Goal: Check status: Check status

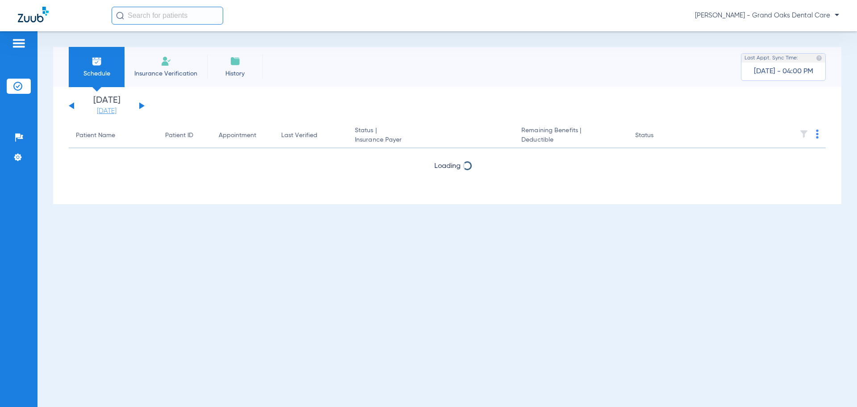
click at [115, 108] on link "[DATE]" at bounding box center [107, 111] width 54 height 9
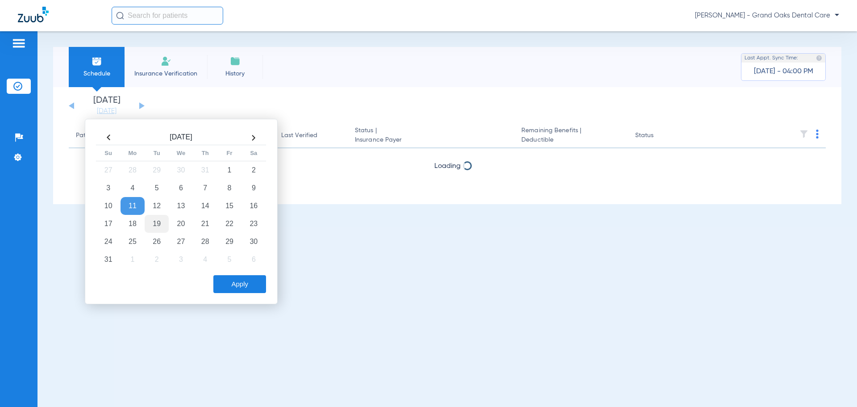
click at [159, 221] on td "19" at bounding box center [157, 224] width 24 height 18
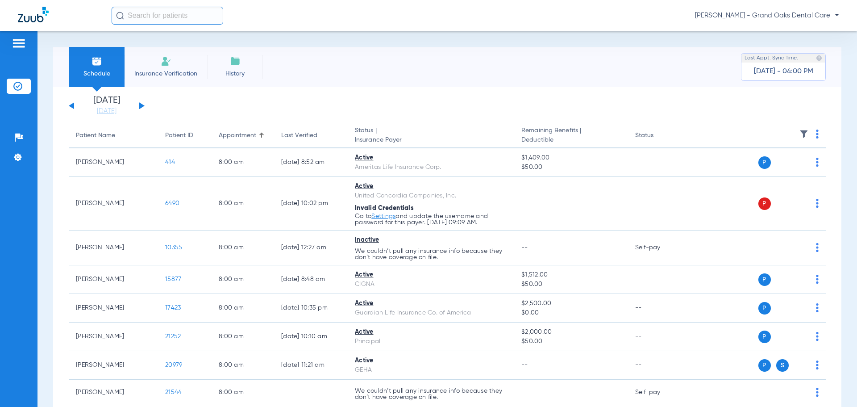
click at [800, 134] on img at bounding box center [804, 133] width 9 height 9
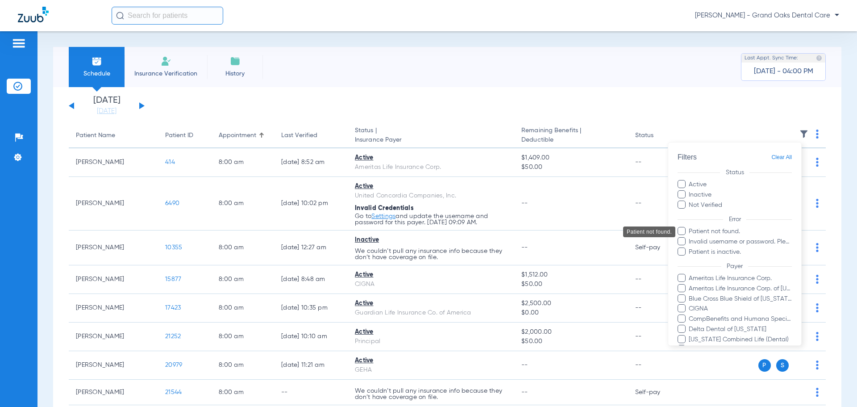
click at [689, 228] on span "Patient not found." at bounding box center [741, 231] width 104 height 9
click at [690, 238] on input "Patient not found." at bounding box center [690, 238] width 0 height 0
click at [684, 239] on span at bounding box center [682, 241] width 8 height 8
click at [690, 248] on input "Invalid username or password. Please go to Settings > Insurance Verification > …" at bounding box center [690, 248] width 0 height 0
click at [684, 253] on span at bounding box center [682, 251] width 8 height 8
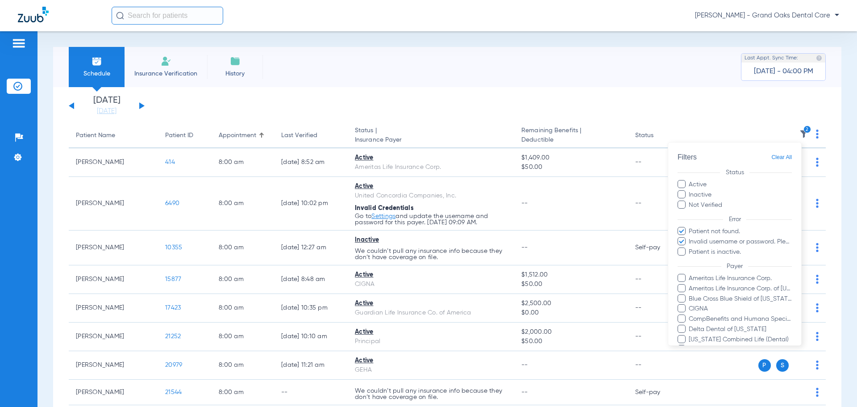
click at [690, 258] on input "Patient is inactive." at bounding box center [690, 258] width 0 height 0
click at [683, 203] on span at bounding box center [682, 204] width 8 height 8
click at [724, 202] on input "Not Verified" at bounding box center [724, 202] width 0 height 0
click at [684, 195] on span at bounding box center [682, 194] width 8 height 8
click at [713, 192] on input "Inactive" at bounding box center [713, 192] width 0 height 0
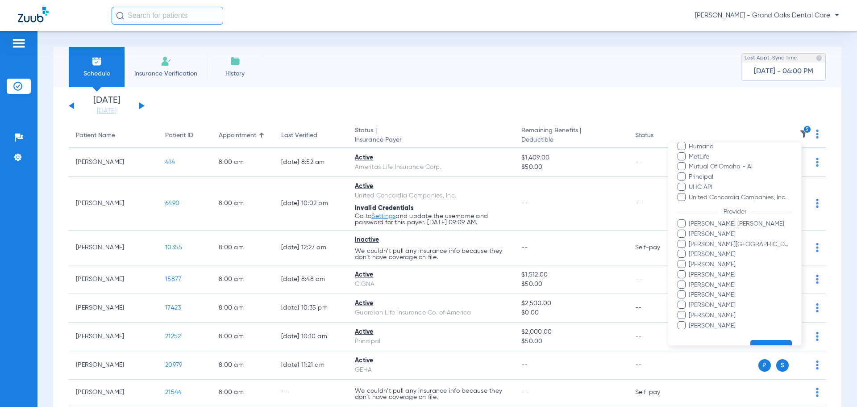
scroll to position [244, 0]
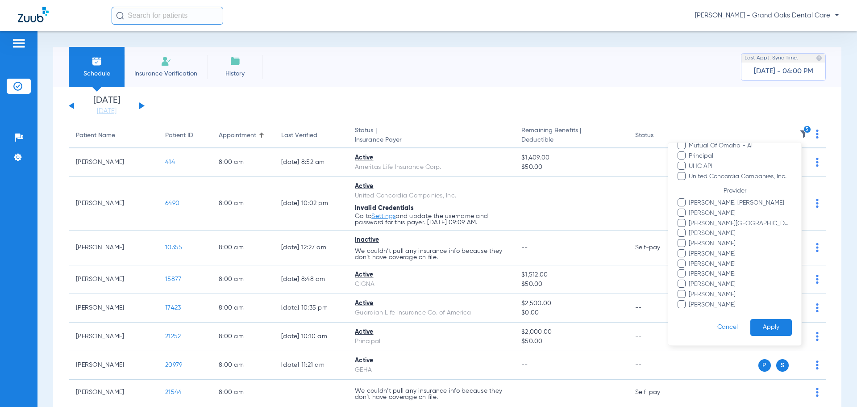
click at [770, 324] on button "Apply" at bounding box center [772, 327] width 42 height 17
